Goal: Transaction & Acquisition: Book appointment/travel/reservation

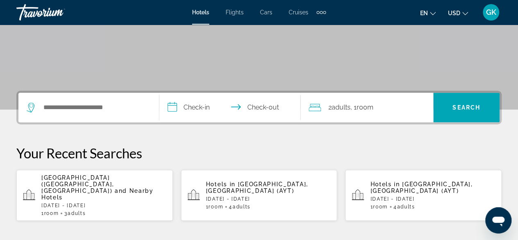
scroll to position [158, 0]
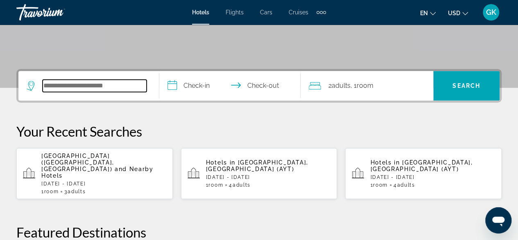
click at [81, 82] on input "Search widget" at bounding box center [95, 85] width 104 height 12
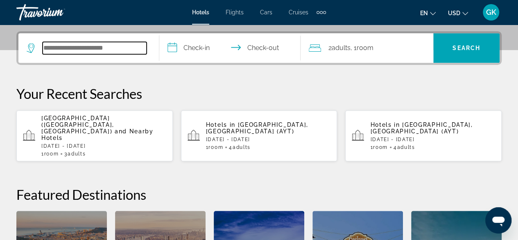
scroll to position [200, 0]
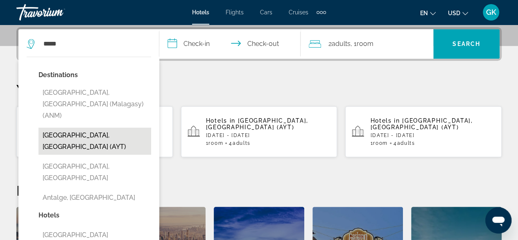
click at [79, 127] on button "[GEOGRAPHIC_DATA], [GEOGRAPHIC_DATA] (AYT)" at bounding box center [95, 140] width 113 height 27
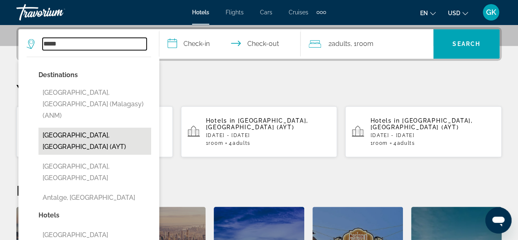
type input "**********"
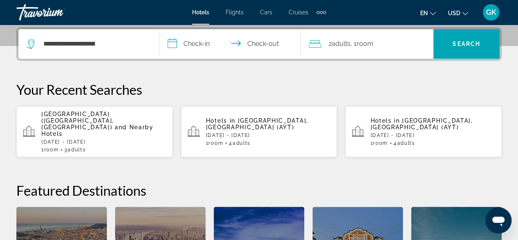
click at [202, 42] on input "**********" at bounding box center [231, 45] width 144 height 32
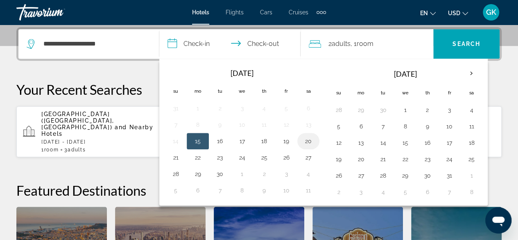
click at [308, 139] on button "20" at bounding box center [308, 140] width 13 height 11
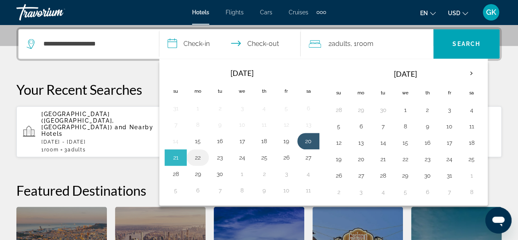
click at [204, 155] on button "22" at bounding box center [197, 157] width 13 height 11
type input "**********"
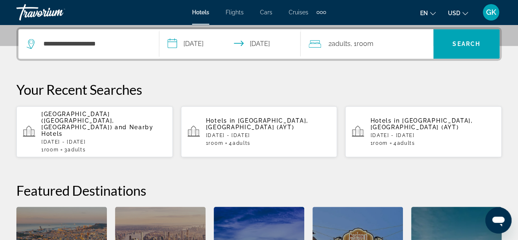
click at [372, 45] on span "Room" at bounding box center [365, 44] width 17 height 8
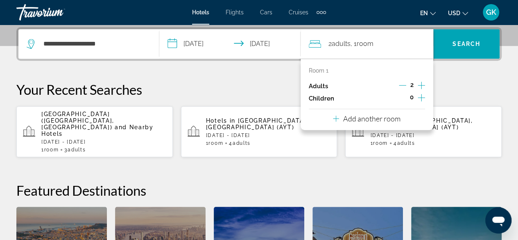
click at [421, 86] on icon "Increment adults" at bounding box center [421, 85] width 7 height 7
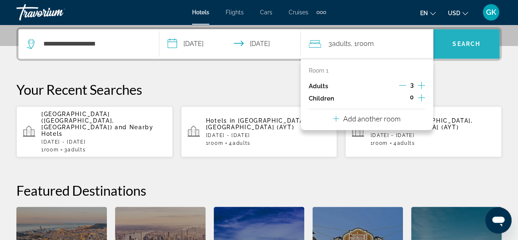
click at [473, 39] on span "Search widget" at bounding box center [466, 44] width 66 height 20
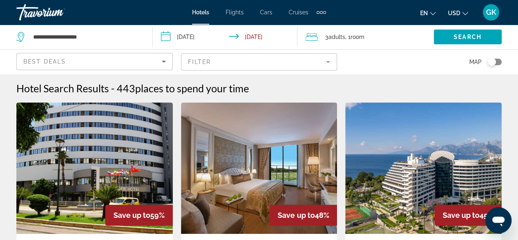
click at [165, 62] on icon "Sort by" at bounding box center [164, 62] width 10 height 10
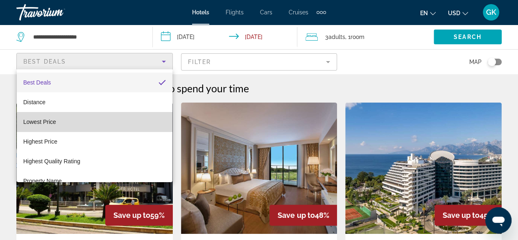
click at [132, 118] on mat-option "Lowest Price" at bounding box center [95, 122] width 156 height 20
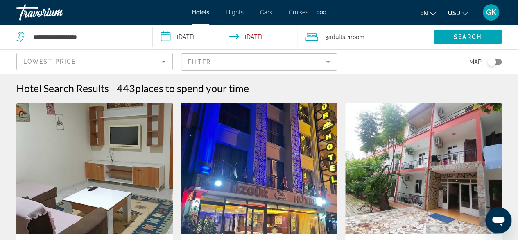
click at [328, 61] on mat-form-field "Filter" at bounding box center [259, 61] width 156 height 17
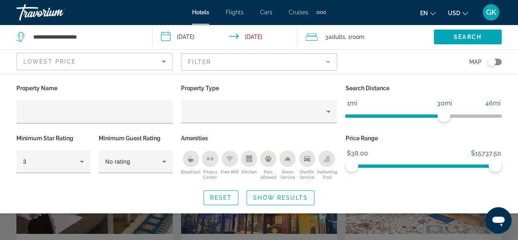
click at [183, 163] on button "Breakfast" at bounding box center [191, 165] width 20 height 30
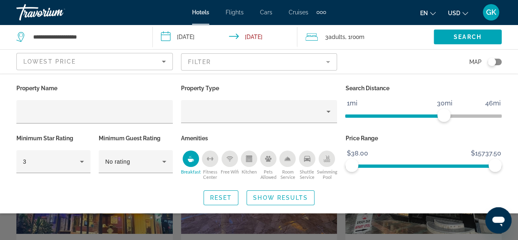
click at [308, 159] on icon "Shuttle Service" at bounding box center [307, 159] width 7 height 6
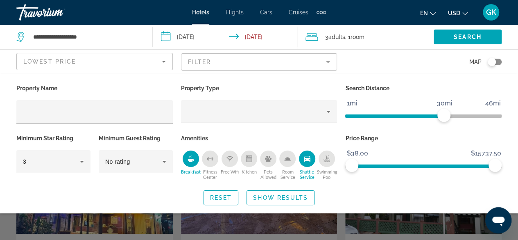
click at [333, 159] on div "Swimming Pool" at bounding box center [327, 158] width 16 height 16
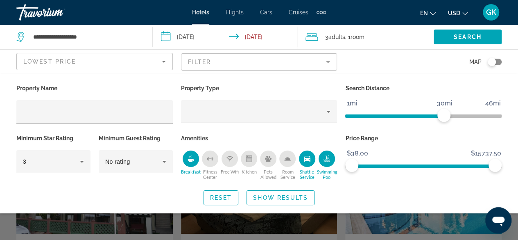
click at [333, 159] on div "Swimming Pool" at bounding box center [327, 158] width 16 height 16
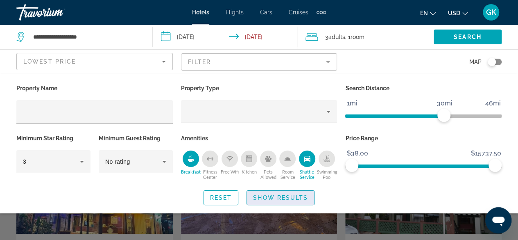
click at [286, 194] on span "Show Results" at bounding box center [280, 197] width 55 height 7
